Goal: Answer question/provide support: Answer question/provide support

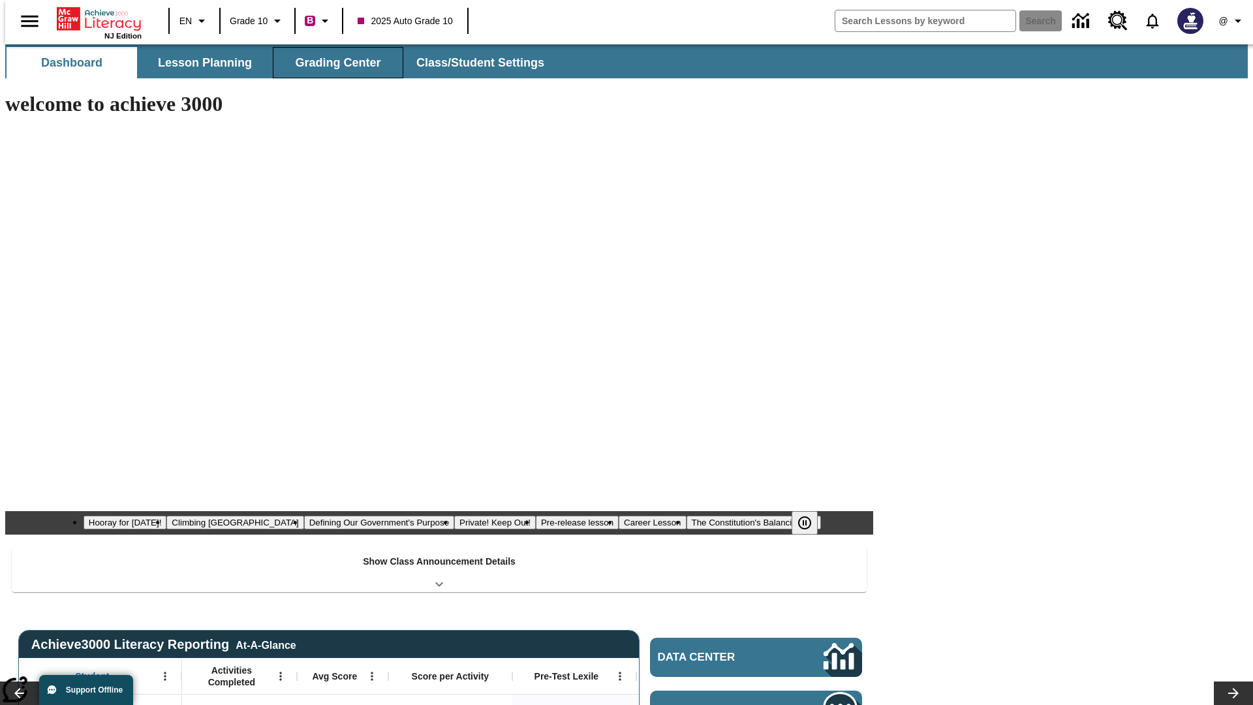
click at [333, 63] on span "Grading Center" at bounding box center [337, 62] width 85 height 15
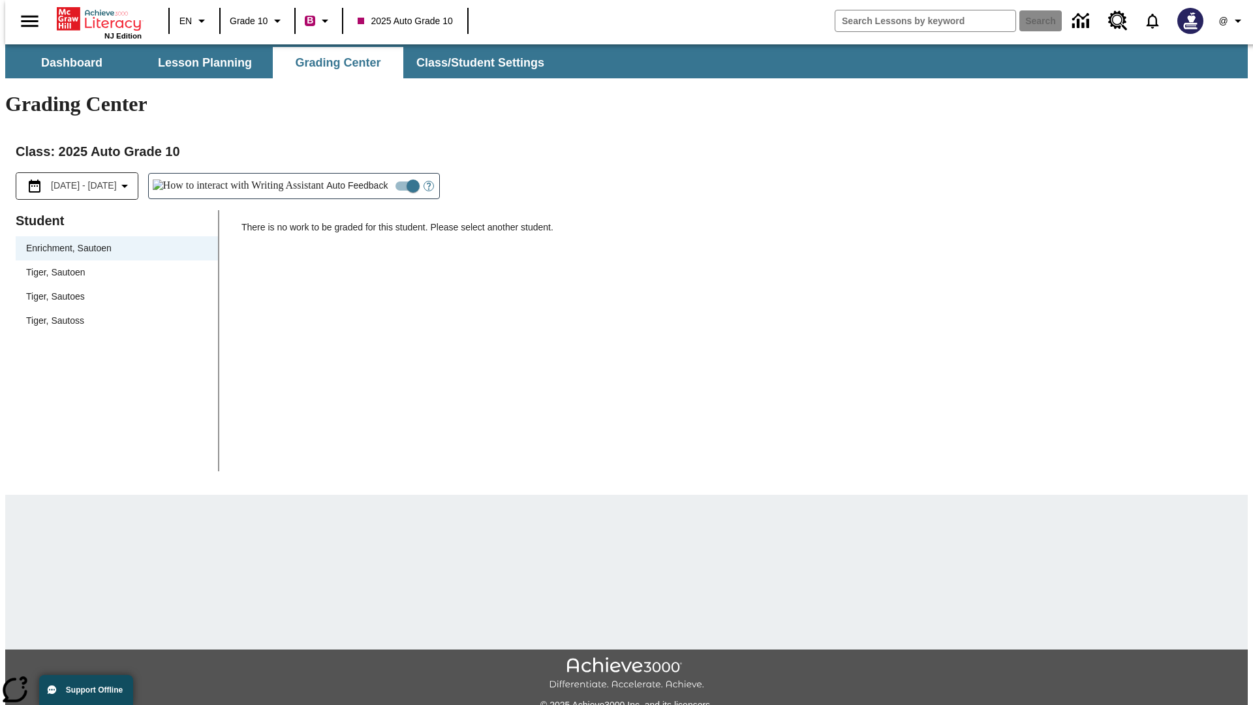
click at [112, 266] on div "Tiger, Sautoen" at bounding box center [116, 273] width 181 height 14
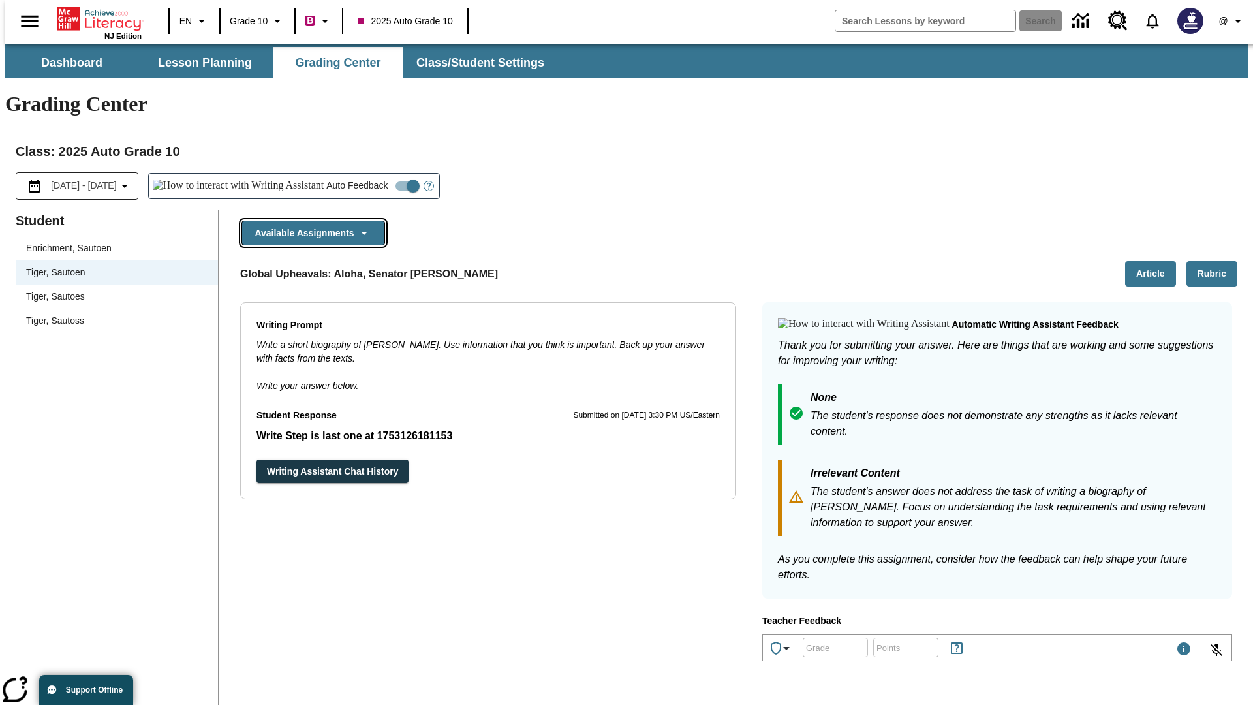
click at [309, 221] on button "Available Assignments" at bounding box center [313, 233] width 144 height 25
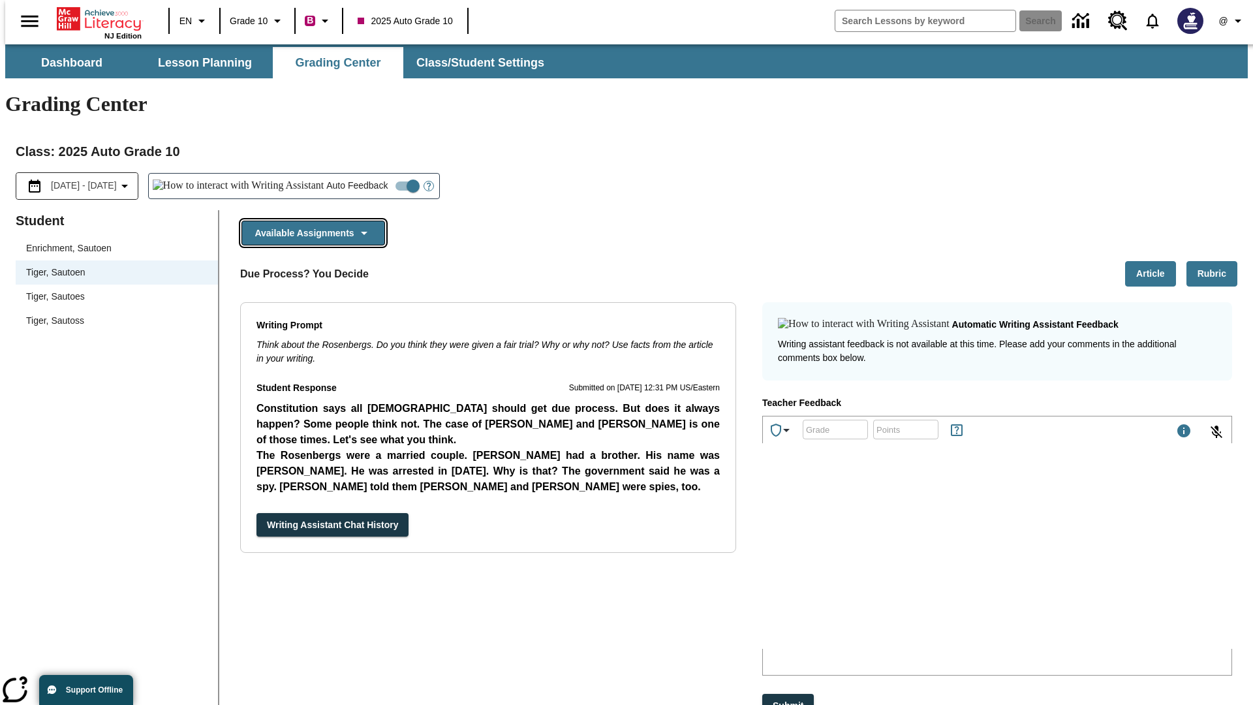
scroll to position [1032, 0]
click at [256, 513] on button "Writing Assistant Chat History" at bounding box center [332, 525] width 152 height 24
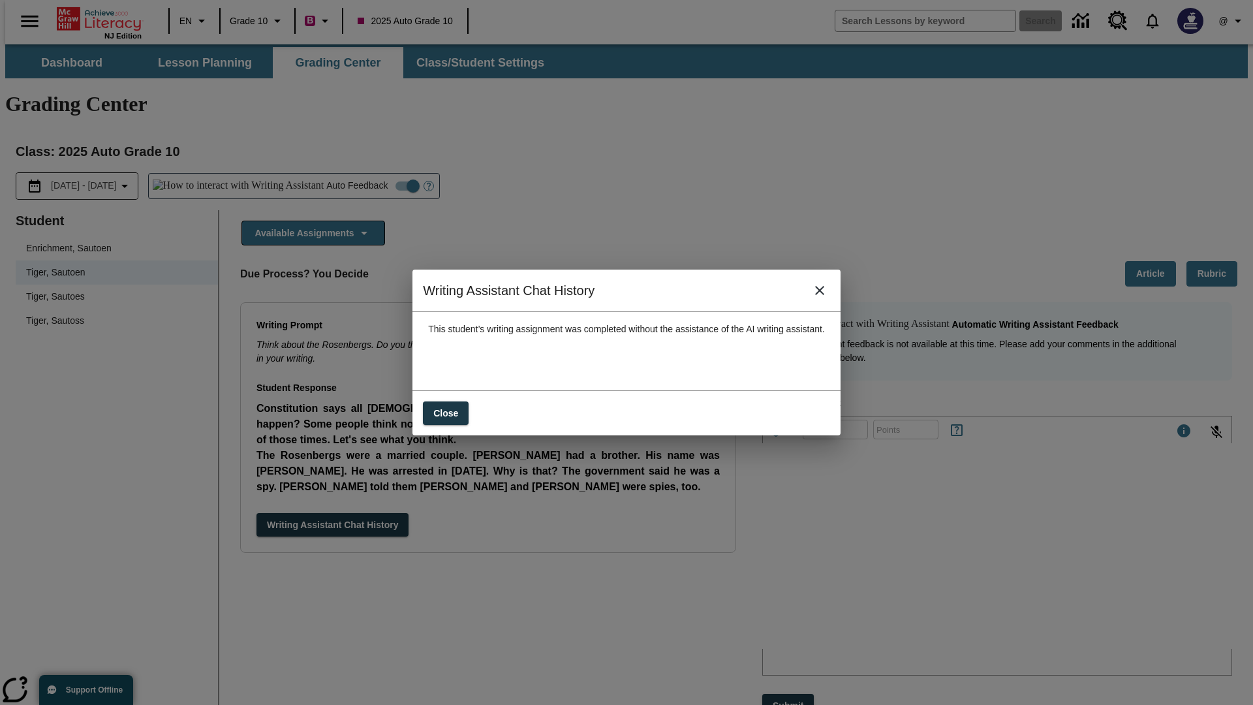
click at [824, 295] on icon "close" at bounding box center [819, 290] width 9 height 9
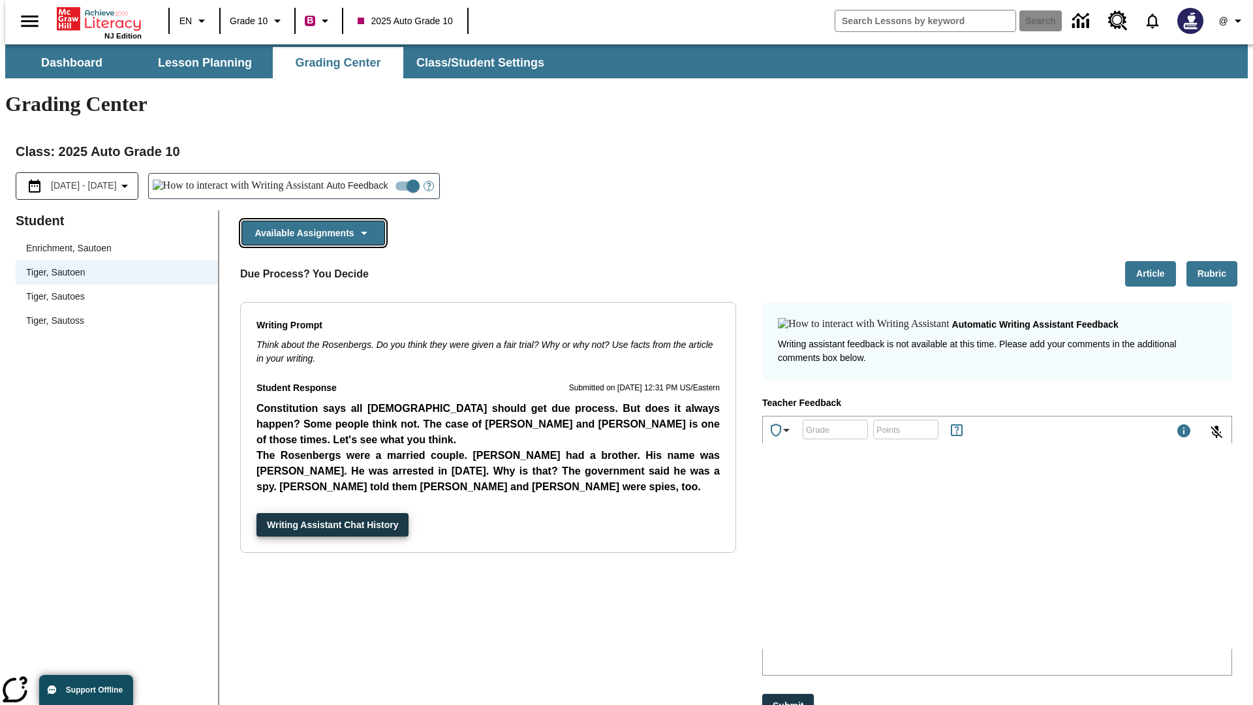
click at [309, 221] on button "Available Assignments" at bounding box center [313, 233] width 144 height 25
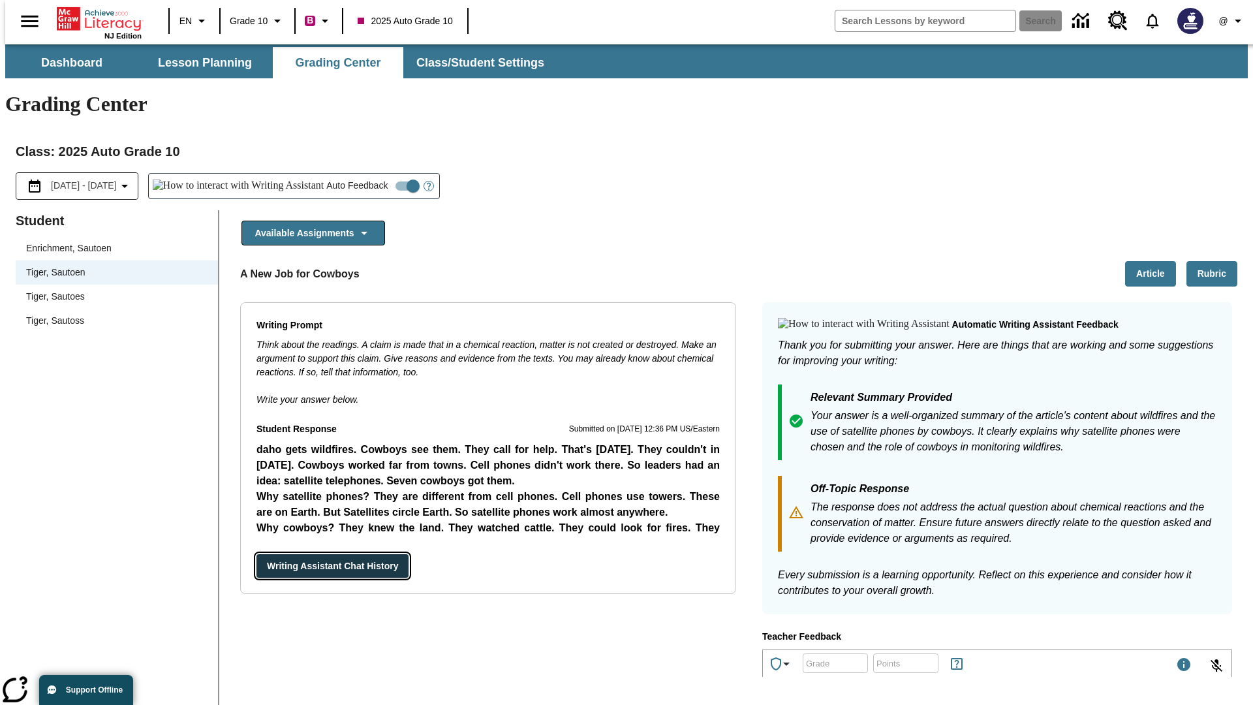
click at [256, 554] on button "Writing Assistant Chat History" at bounding box center [332, 566] width 152 height 24
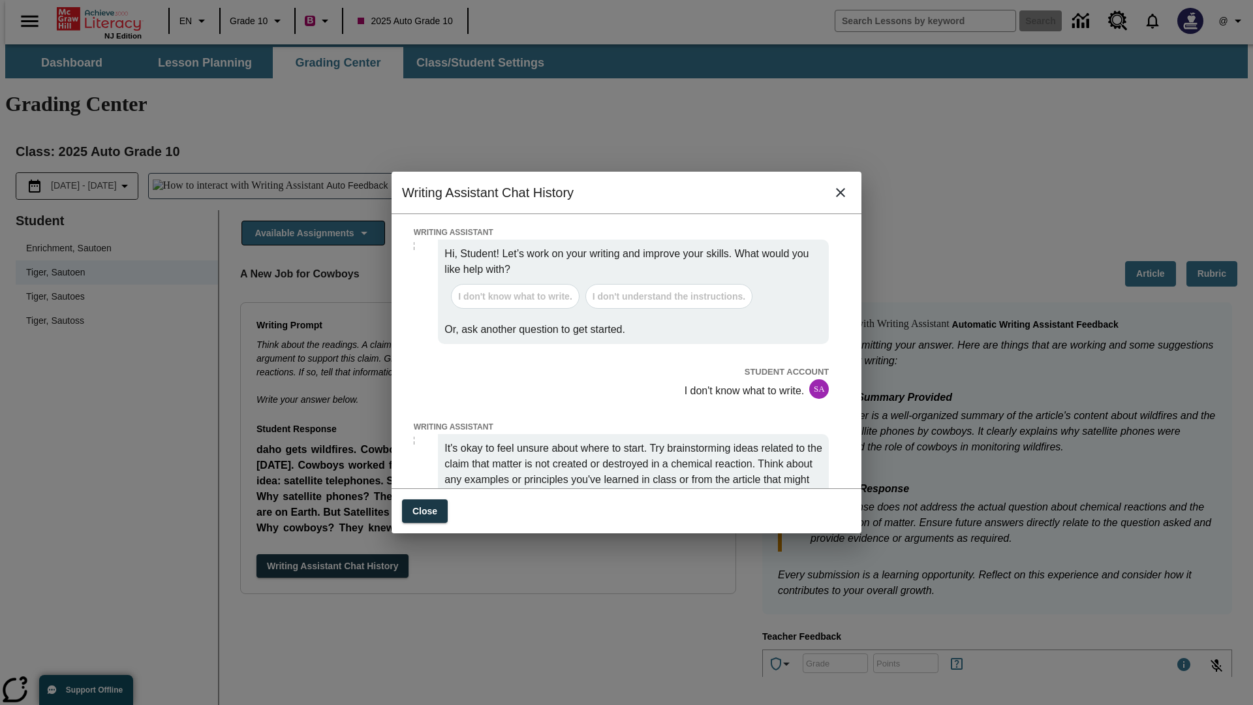
scroll to position [0, 0]
